Goal: Download file/media

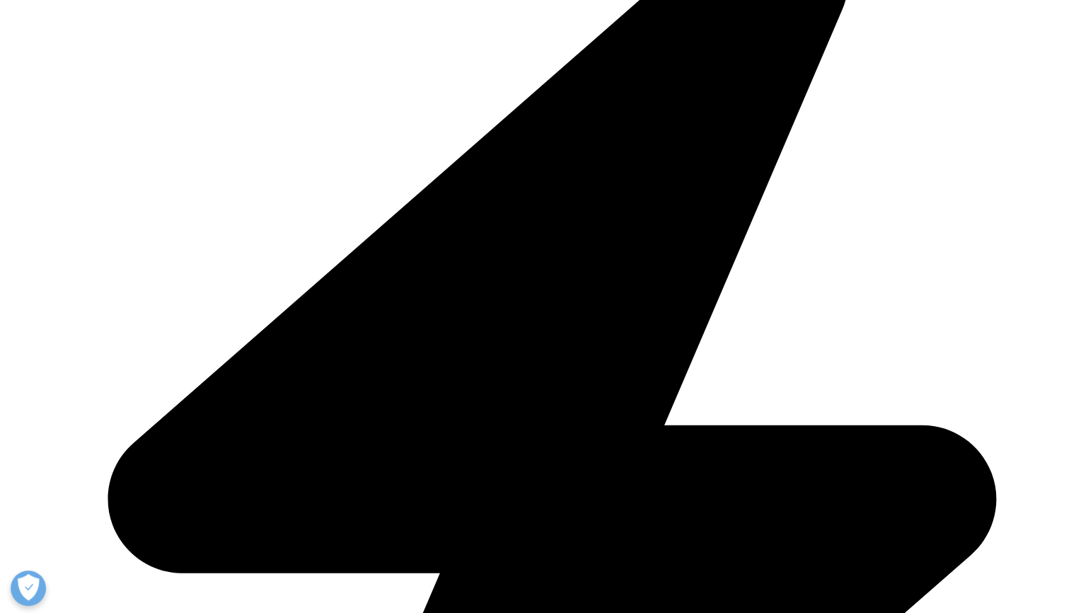
scroll to position [377, 0]
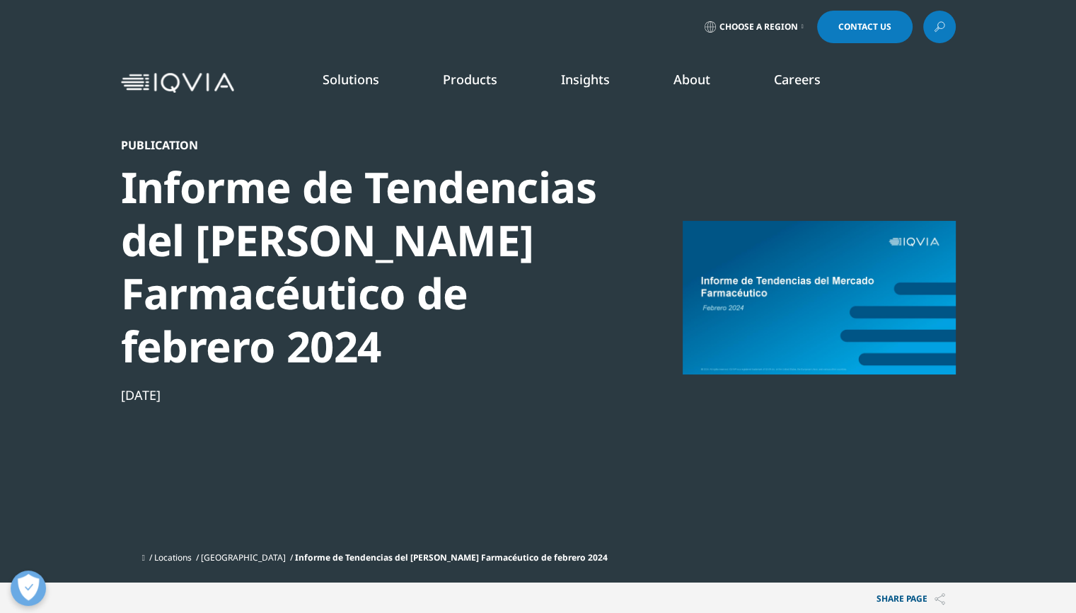
click at [792, 29] on span "Choose a Region" at bounding box center [759, 26] width 79 height 11
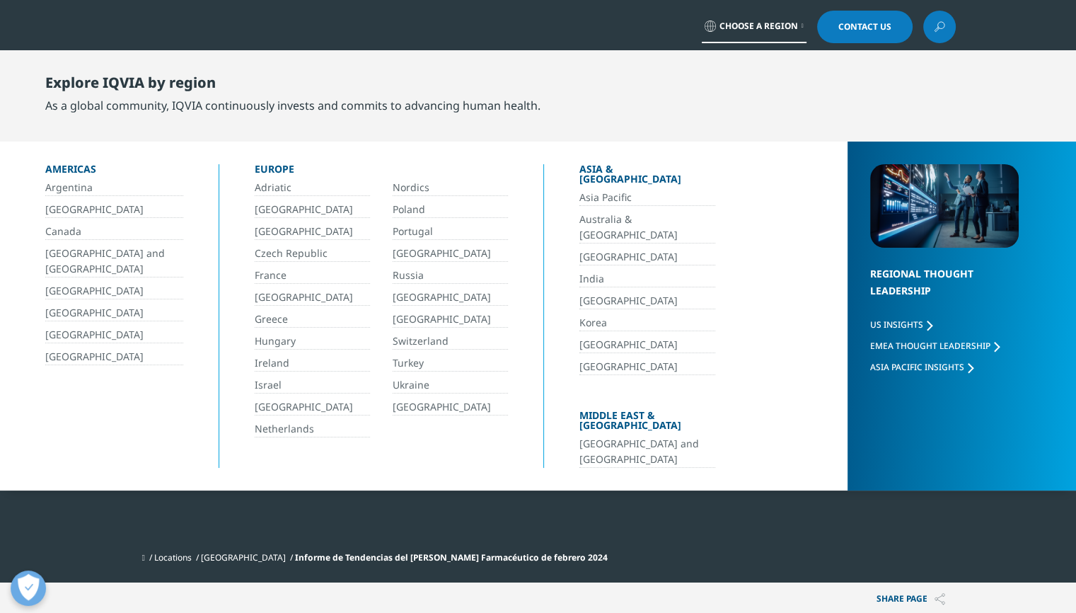
click at [408, 318] on link "[GEOGRAPHIC_DATA]" at bounding box center [450, 319] width 115 height 16
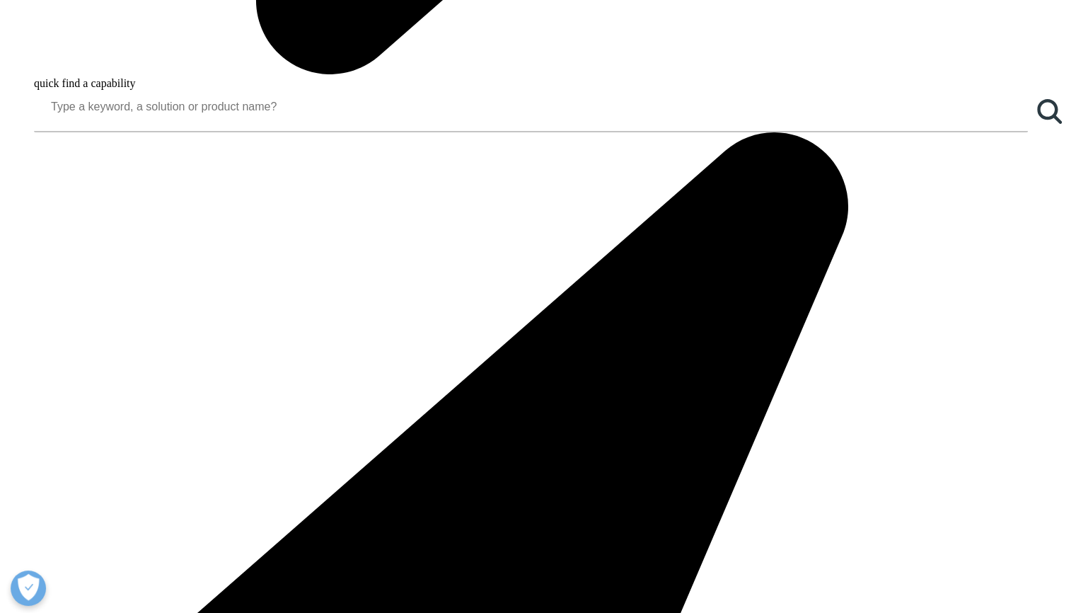
scroll to position [1497, 0]
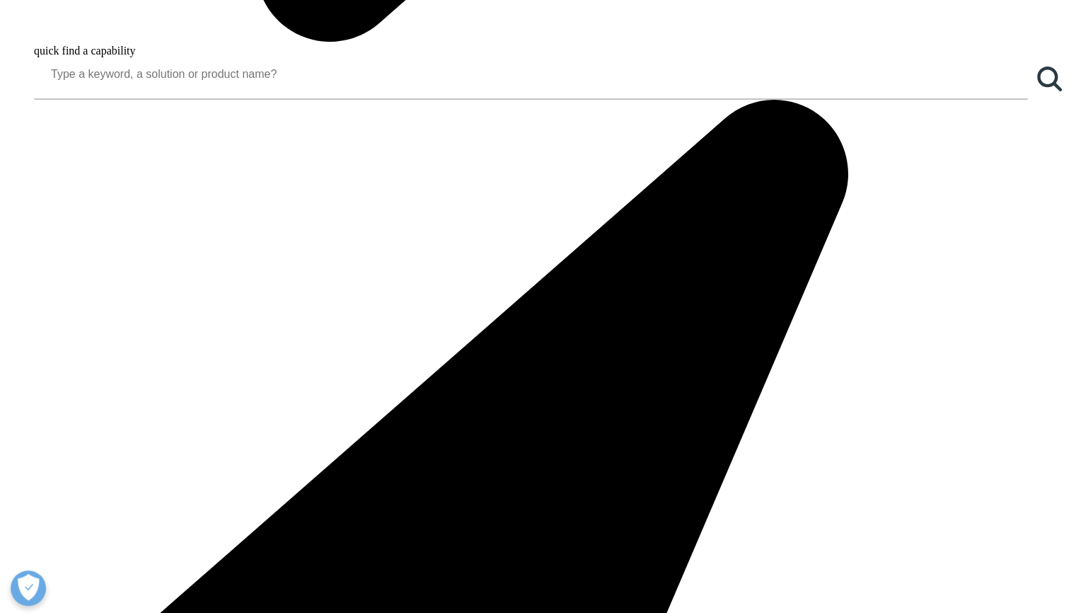
drag, startPoint x: 1081, startPoint y: 57, endPoint x: 1082, endPoint y: 268, distance: 211.6
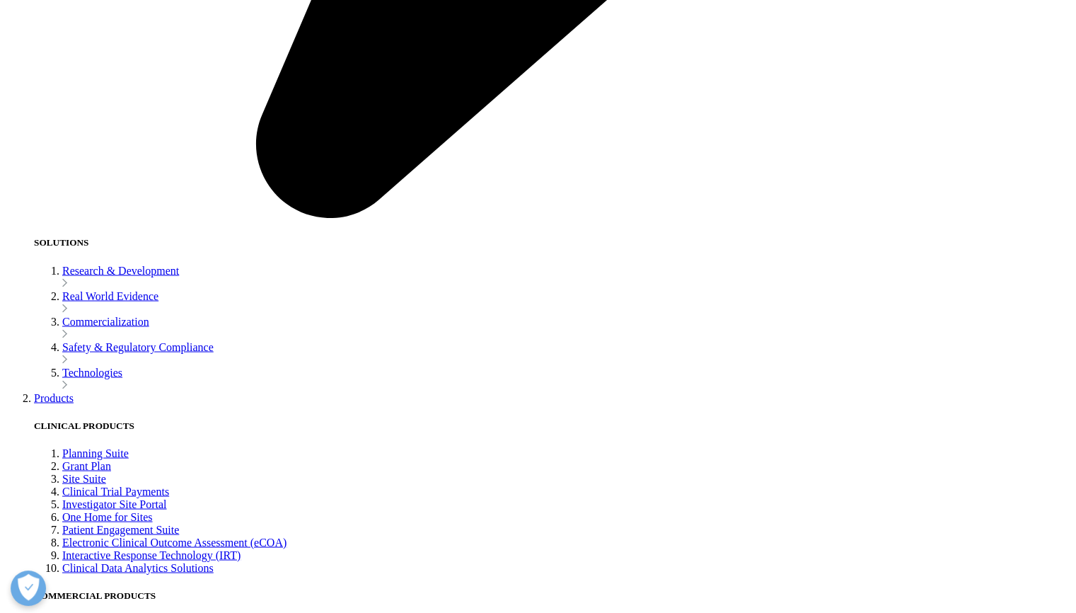
scroll to position [2559, 0]
